Goal: Navigation & Orientation: Find specific page/section

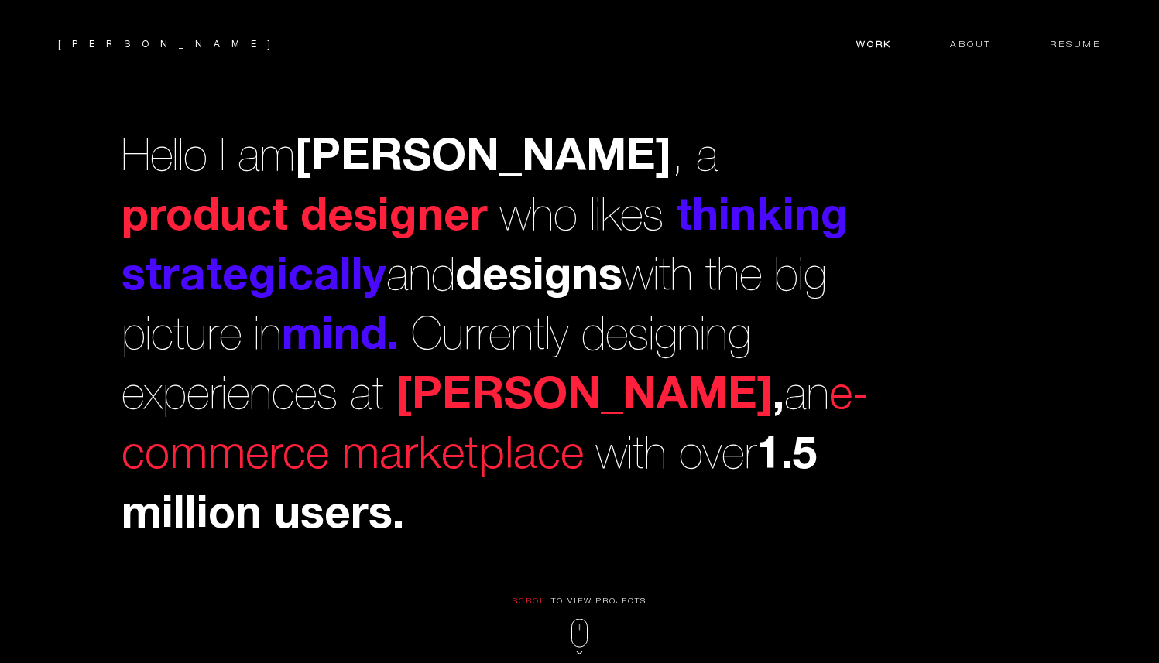
click at [967, 43] on span "About" at bounding box center [971, 46] width 42 height 13
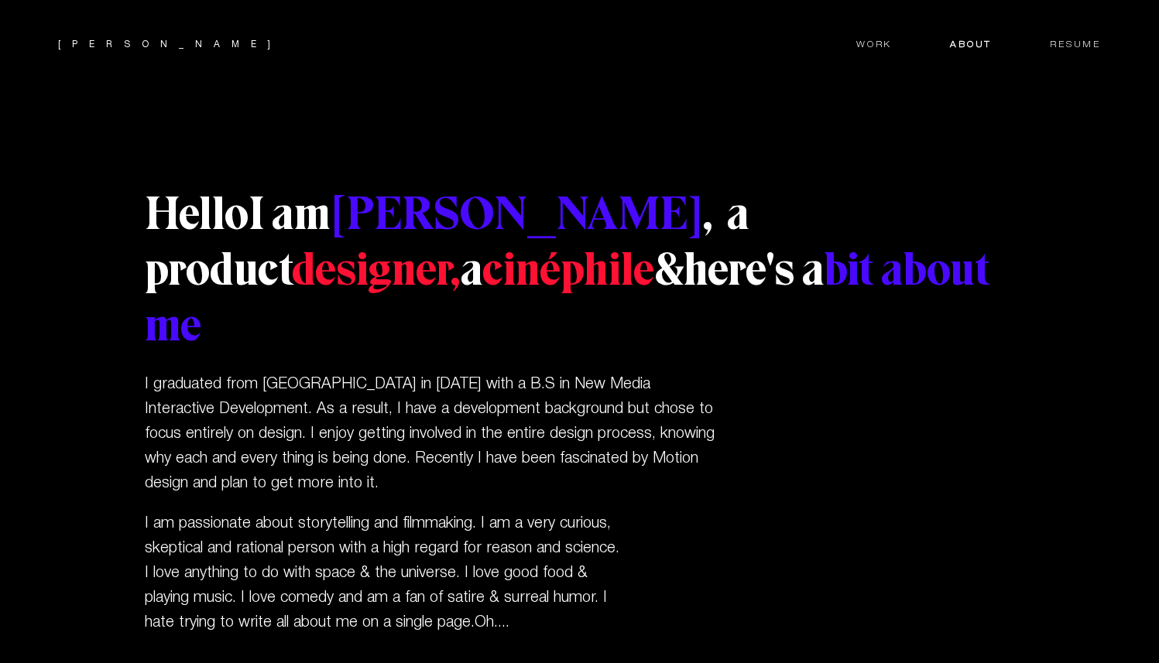
click at [1074, 34] on header "Mohak Work About Resume" at bounding box center [579, 40] width 1159 height 81
click at [1074, 44] on span "Resume" at bounding box center [1075, 46] width 51 height 13
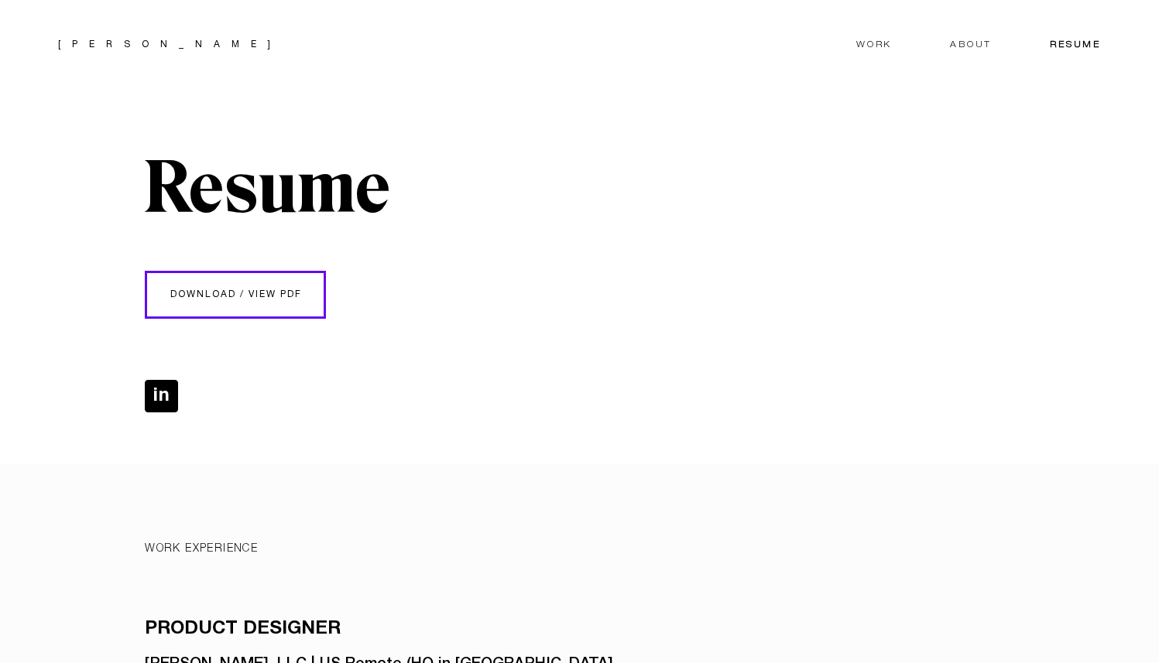
click at [165, 390] on link "in" at bounding box center [162, 396] width 33 height 31
click at [869, 45] on span "Work" at bounding box center [874, 46] width 36 height 13
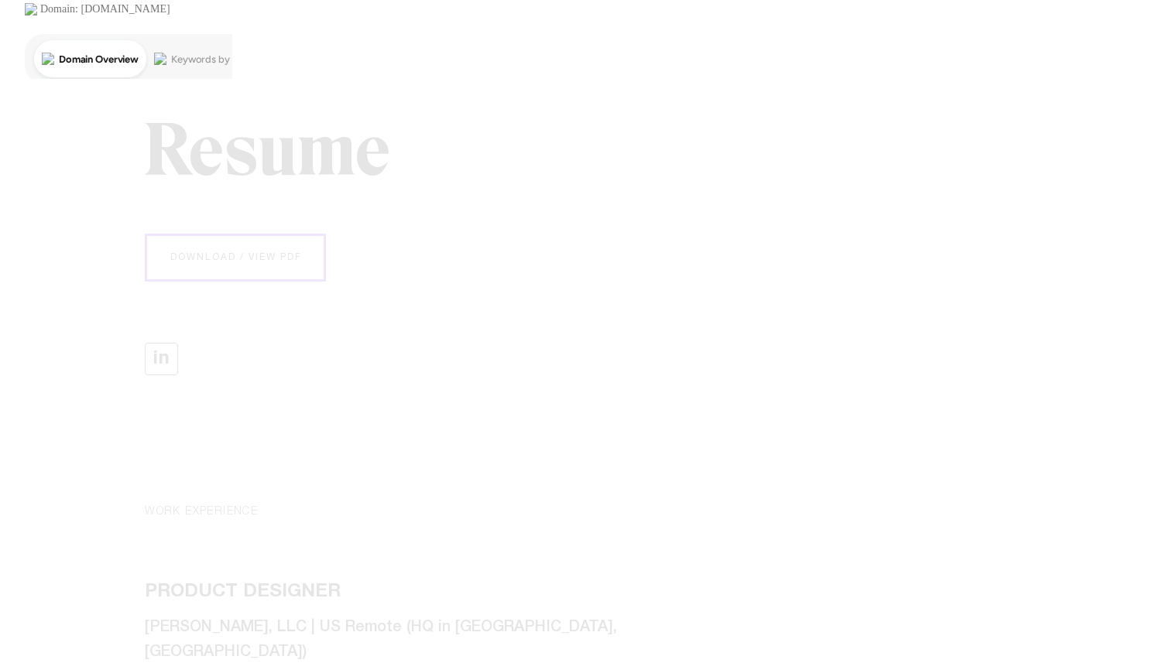
scroll to position [69, 0]
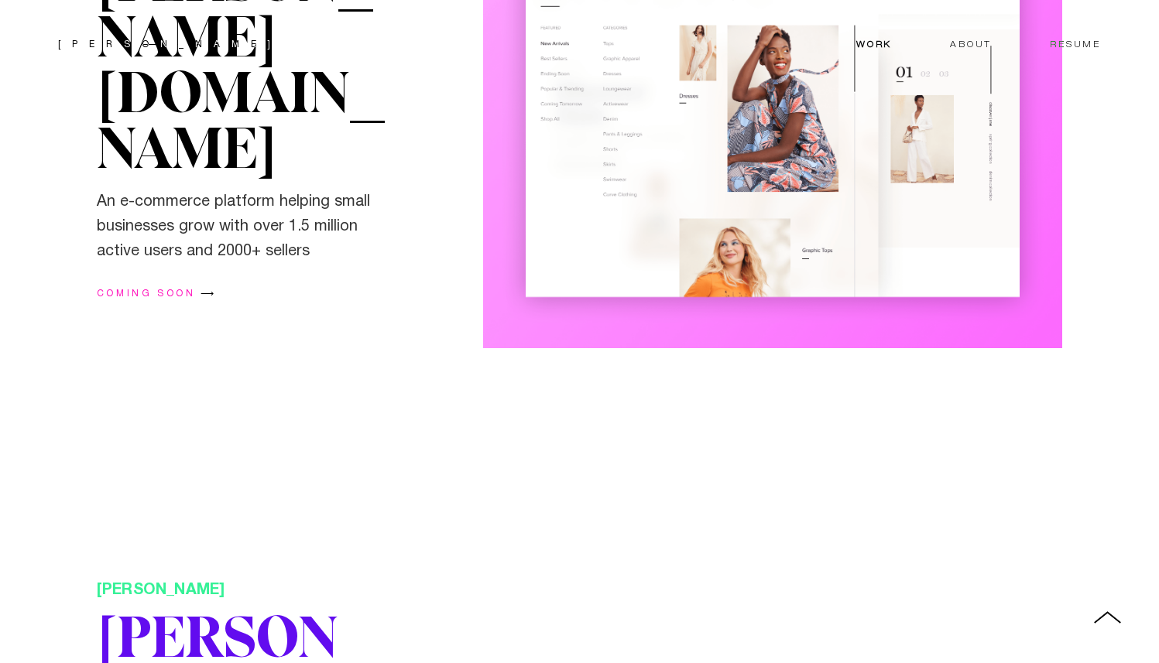
scroll to position [848, 0]
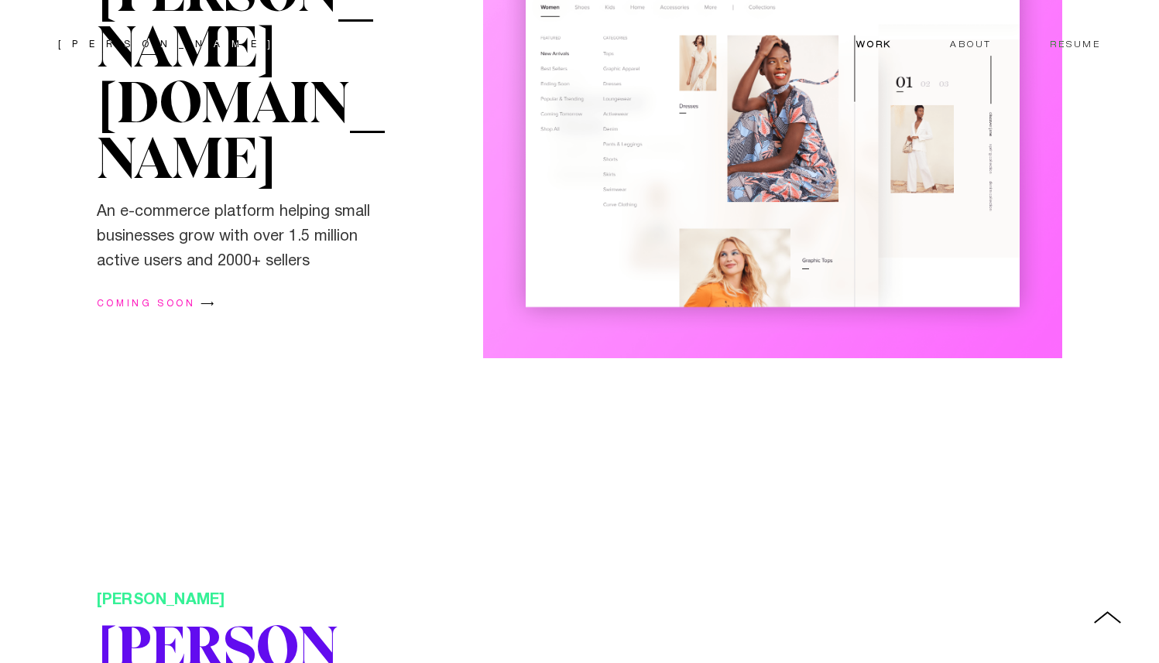
click at [759, 163] on img at bounding box center [773, 141] width 580 height 434
click at [710, 142] on img at bounding box center [773, 141] width 580 height 434
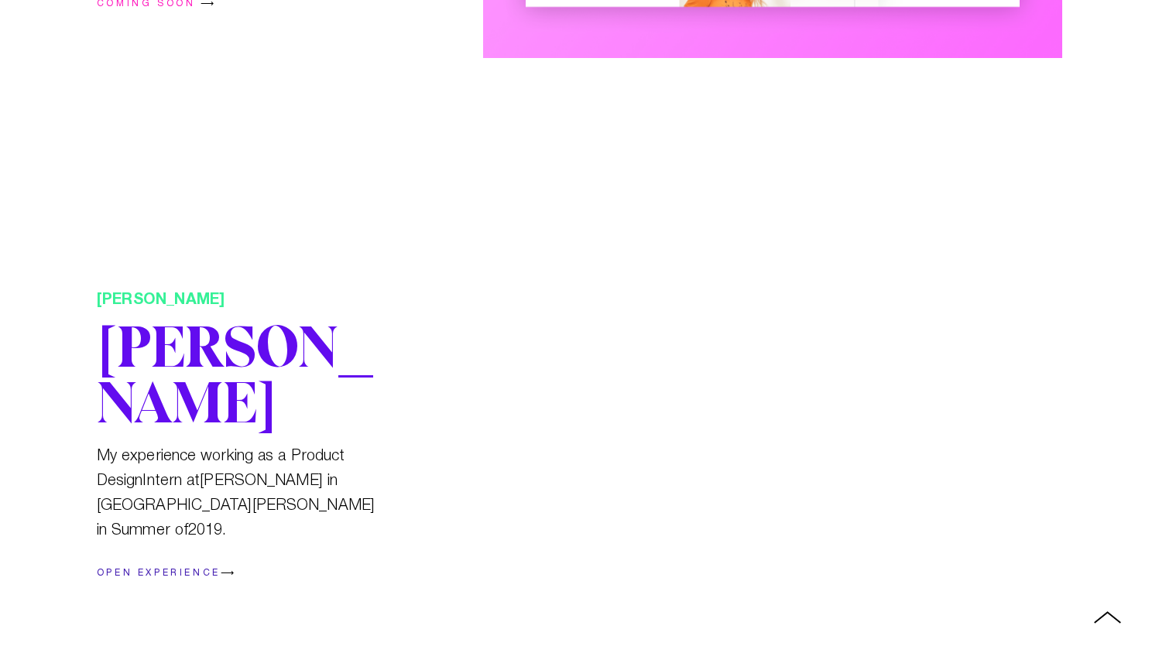
scroll to position [1203, 0]
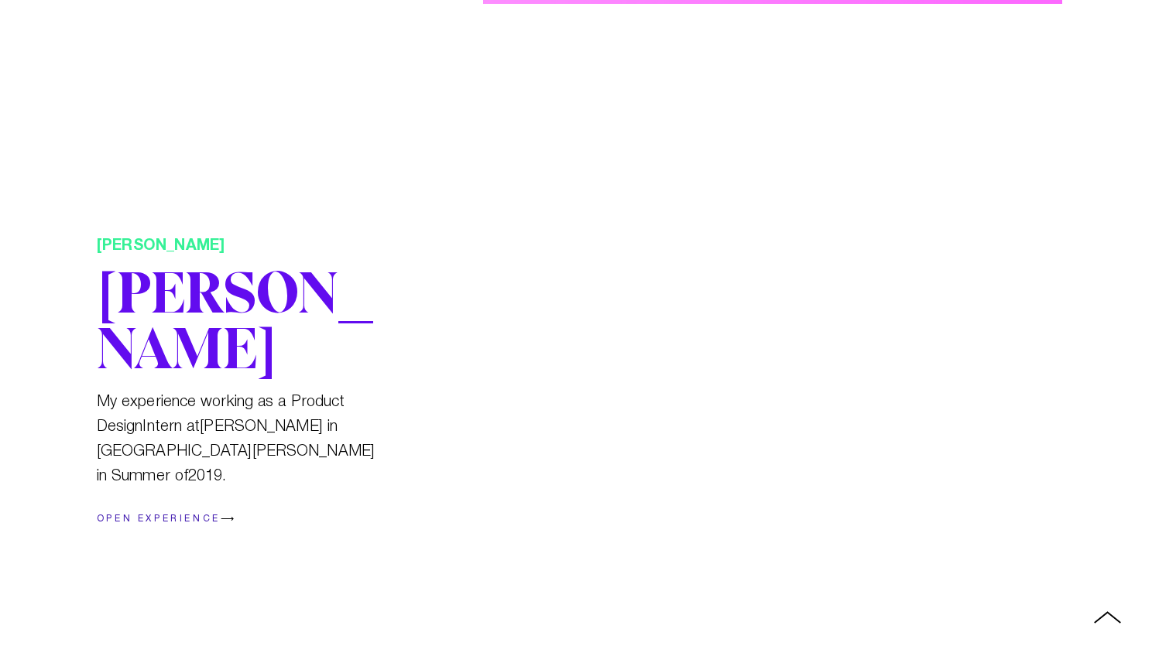
click at [166, 515] on span "OPEN EXPERIENCE" at bounding box center [159, 519] width 124 height 9
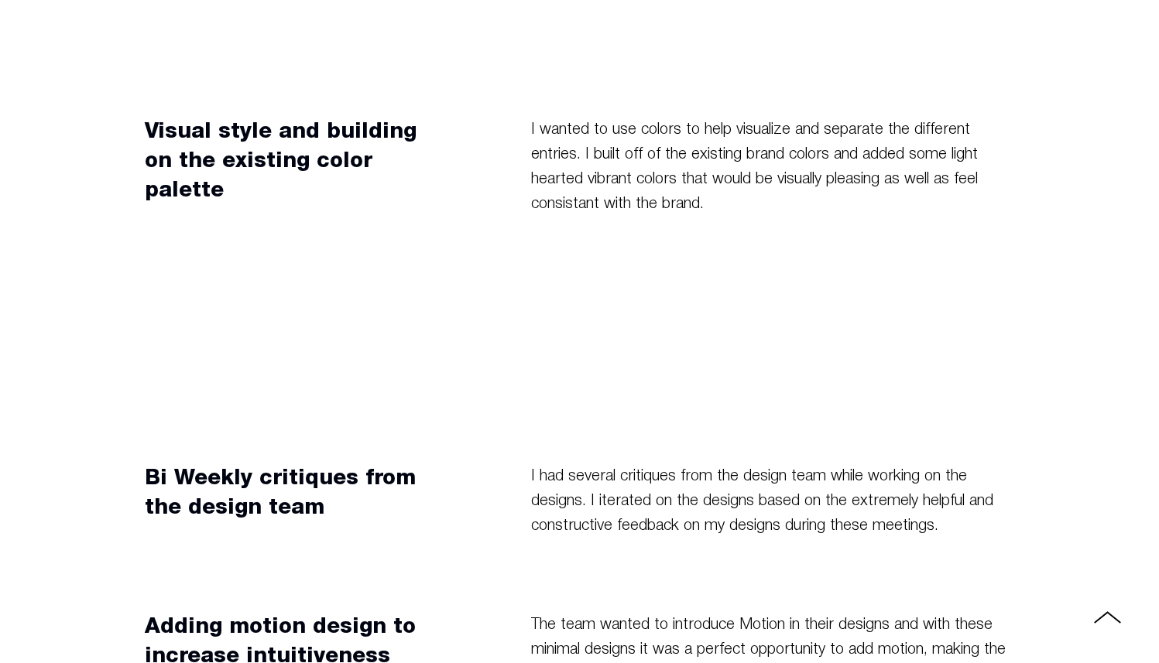
scroll to position [6313, 0]
